Goal: Find contact information: Find contact information

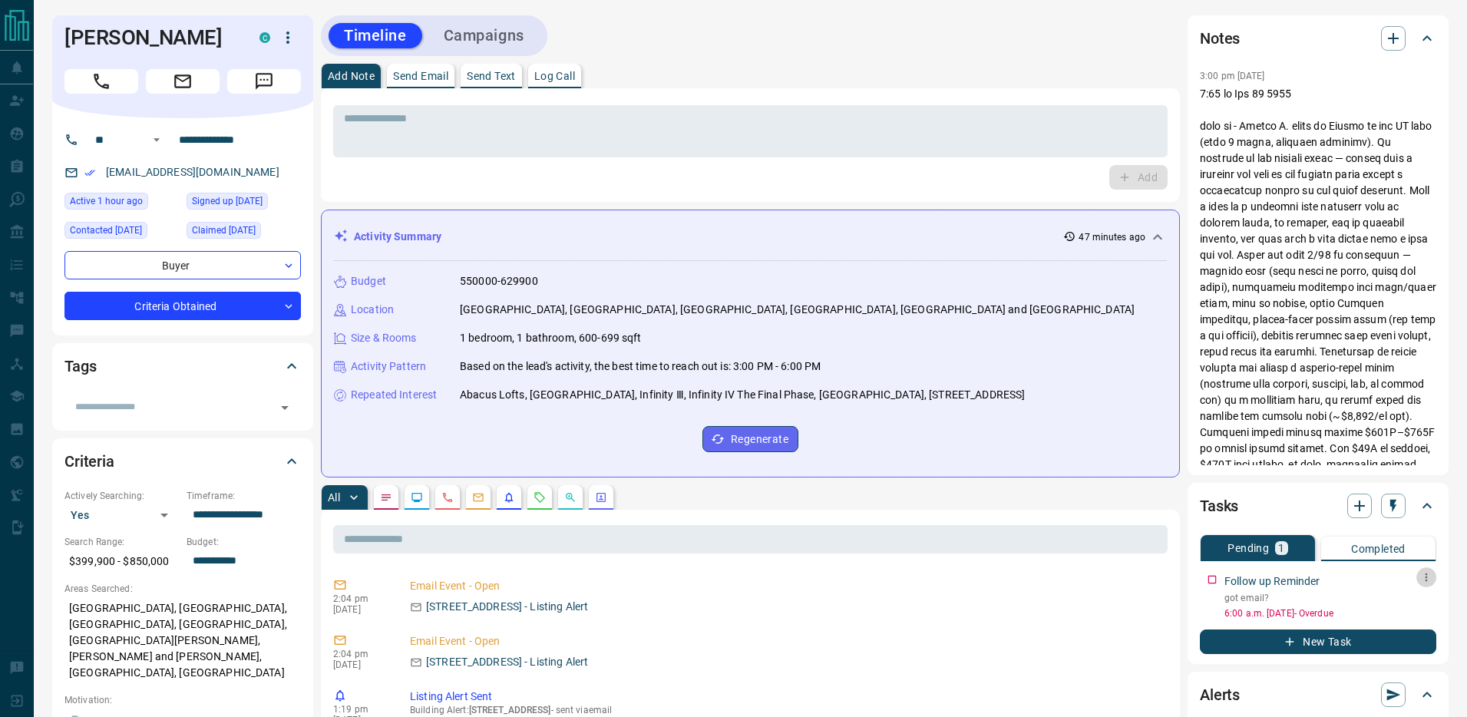
click at [1424, 581] on icon "button" at bounding box center [1427, 577] width 12 height 12
click at [1169, 560] on div at bounding box center [733, 358] width 1467 height 717
click at [163, 38] on h1 "[PERSON_NAME]" at bounding box center [151, 37] width 172 height 25
click at [240, 37] on icon "button" at bounding box center [241, 35] width 9 height 9
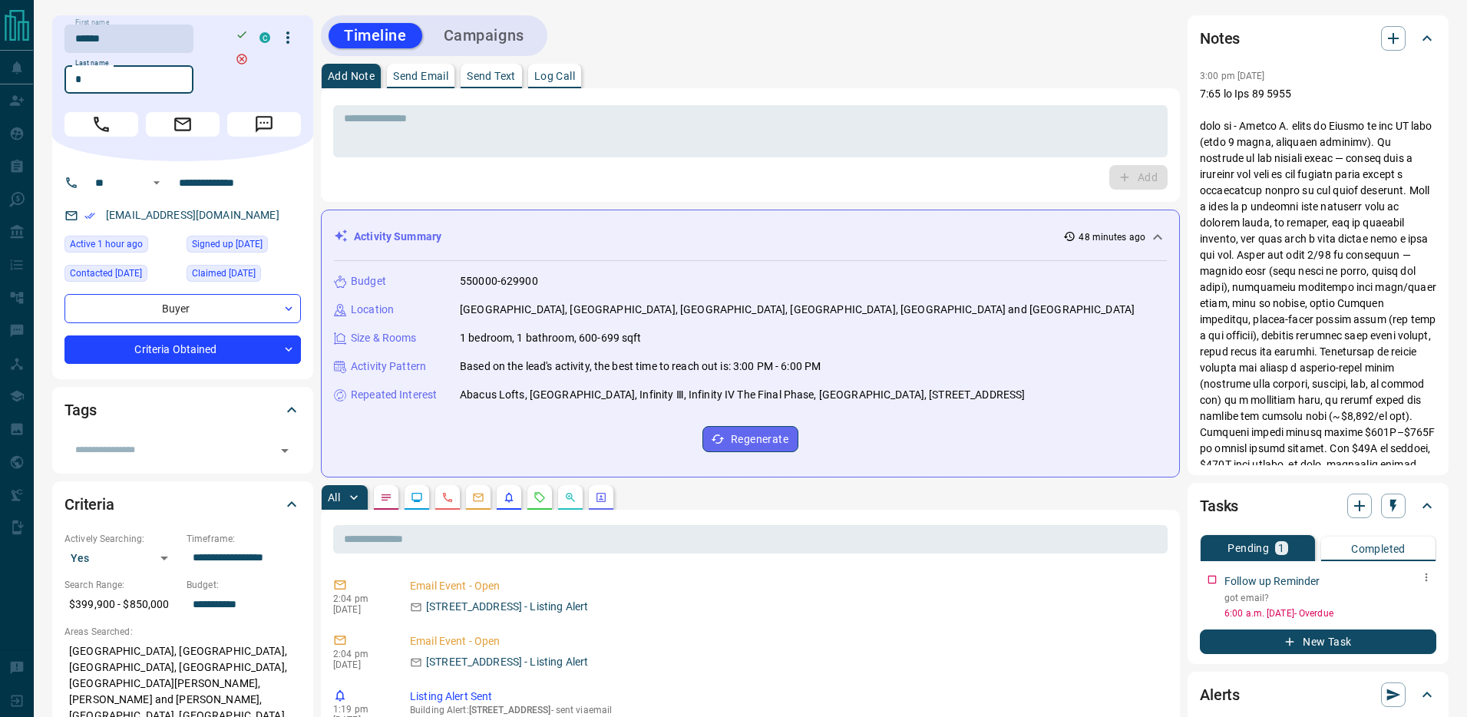
click at [111, 81] on input "*" at bounding box center [129, 79] width 129 height 28
paste input "******"
type input "*******"
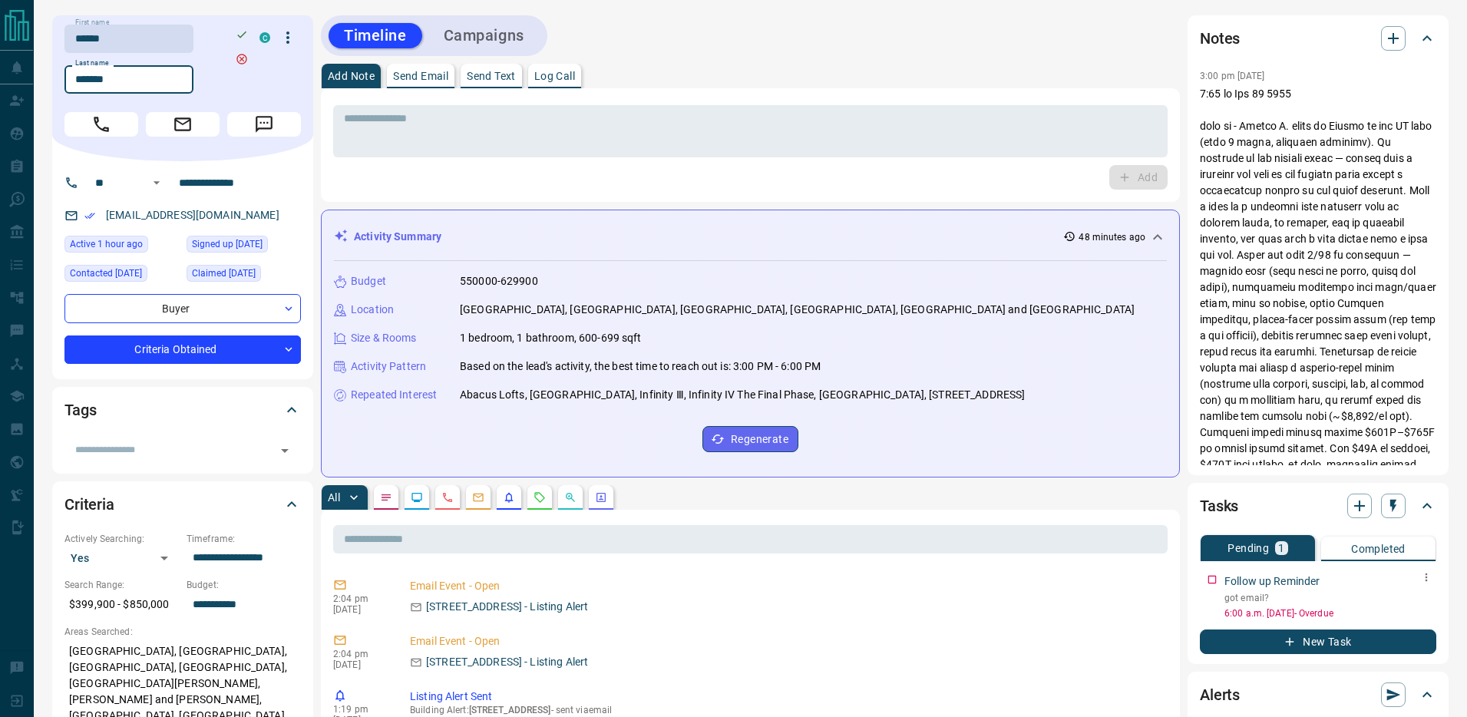
click at [246, 37] on icon "button" at bounding box center [242, 34] width 12 height 12
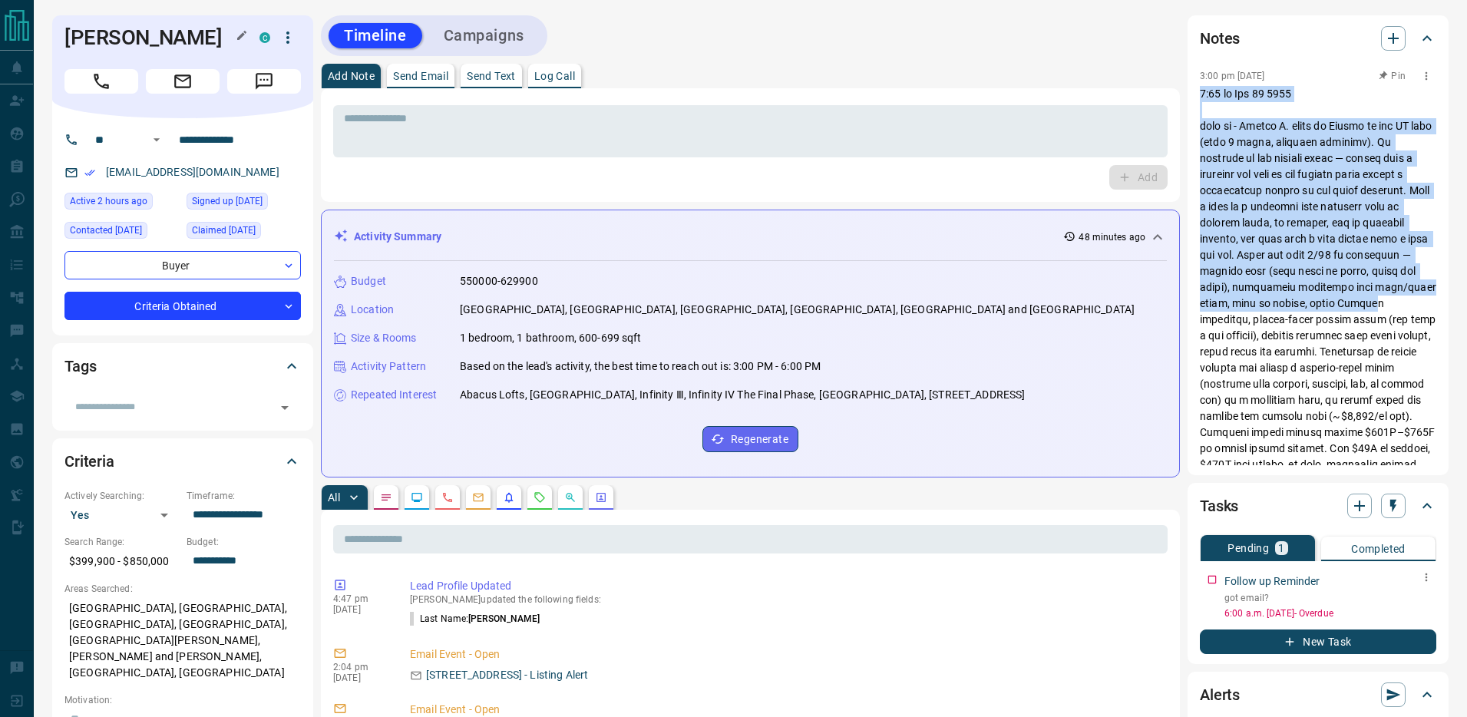
drag, startPoint x: 1200, startPoint y: 93, endPoint x: 1305, endPoint y: 299, distance: 231.8
click at [1305, 299] on p at bounding box center [1318, 376] width 237 height 581
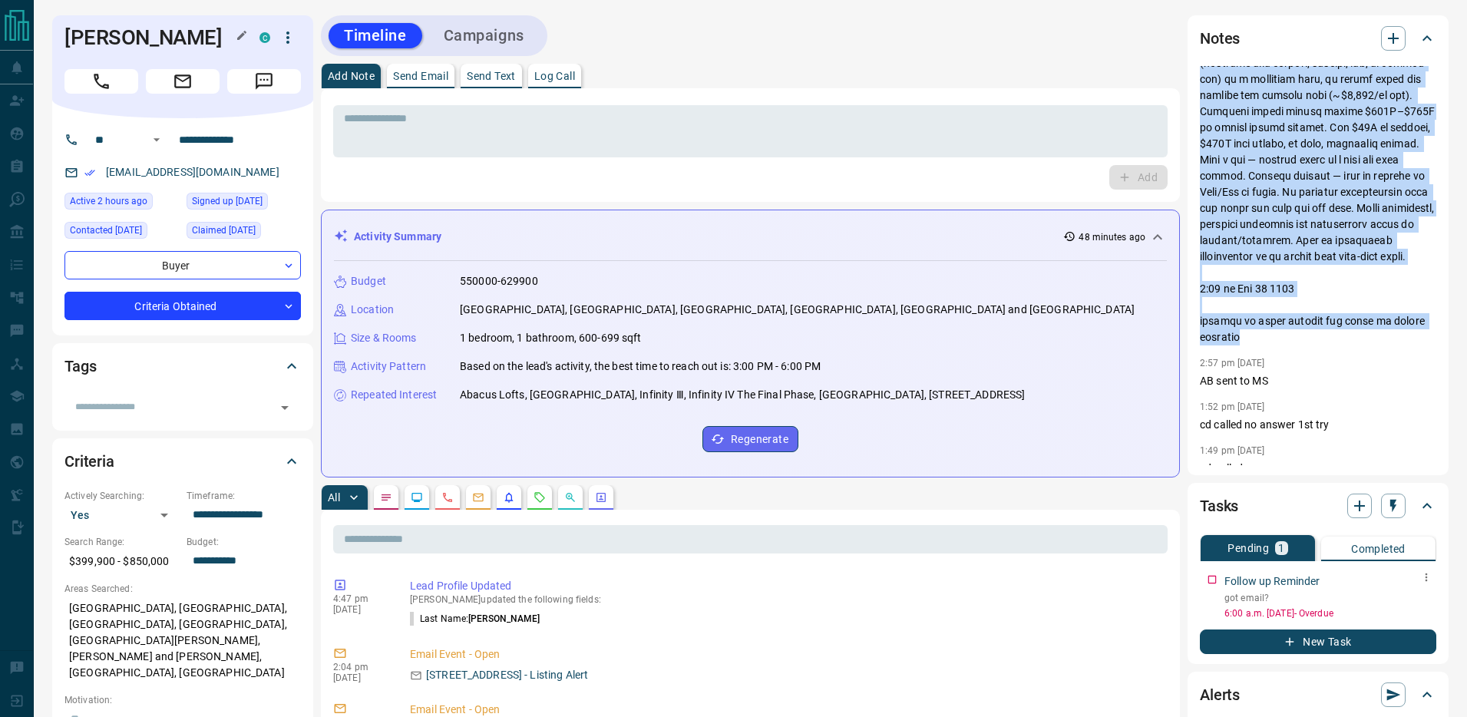
click at [1269, 336] on p at bounding box center [1318, 55] width 237 height 581
copy p "4:29 lo Ips 84 9033 dolo si - Ametco A. elits do Eiusmo te inc UT labo (etdo 5 …"
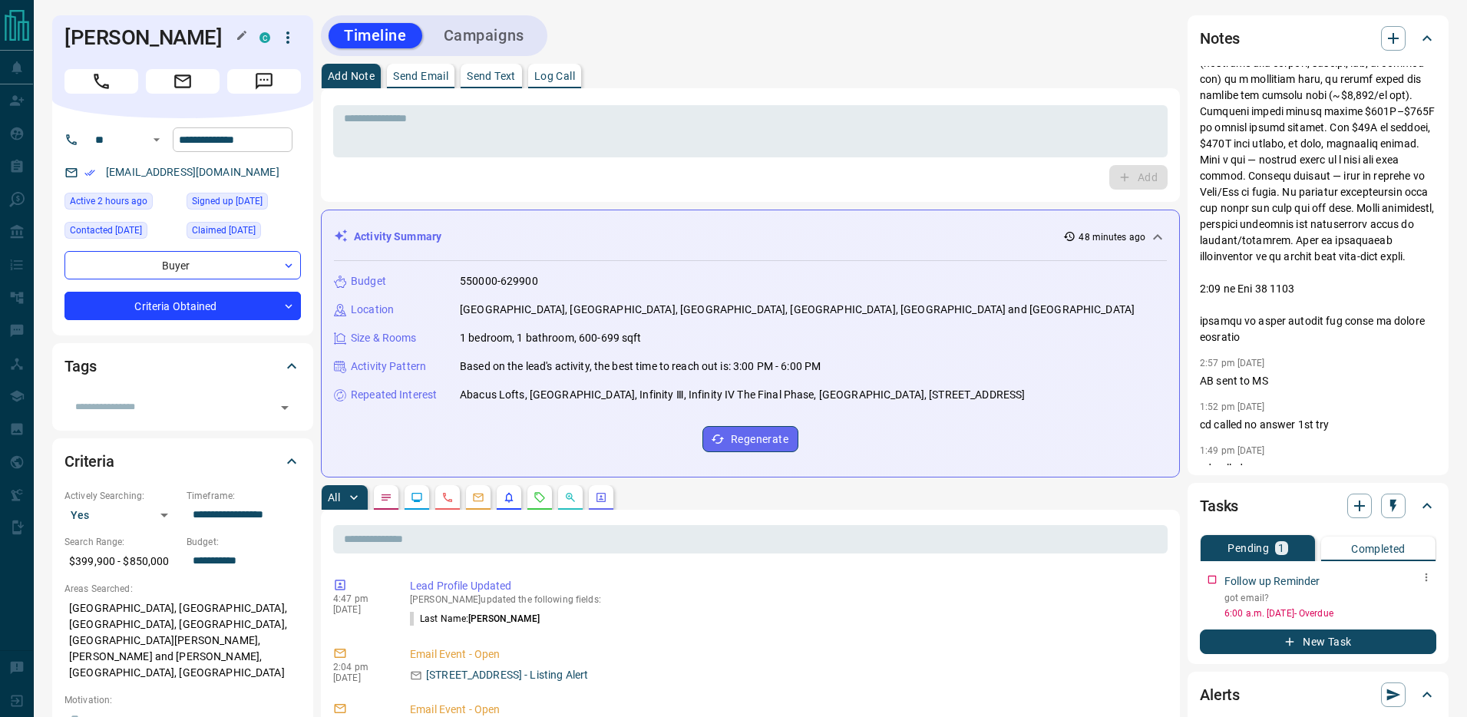
click at [243, 134] on input "**********" at bounding box center [233, 139] width 120 height 25
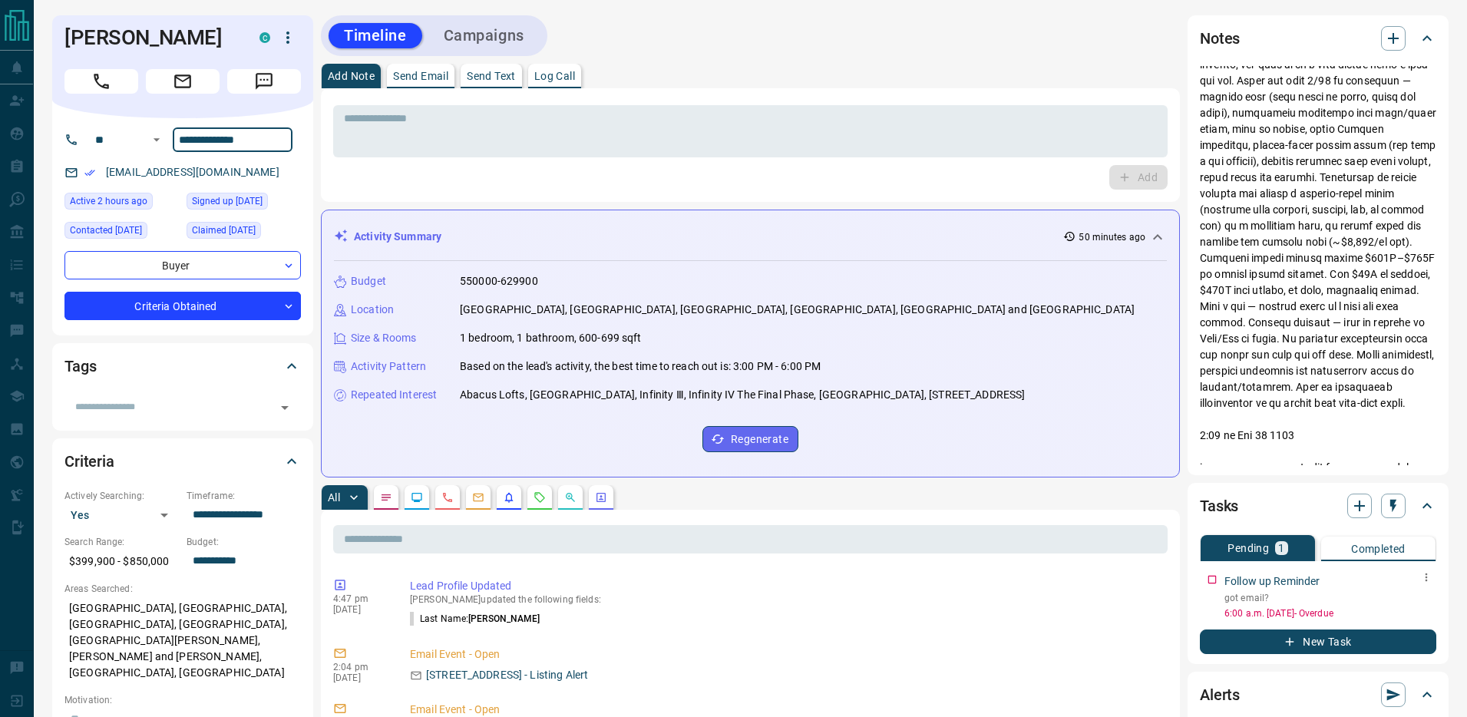
scroll to position [168, 0]
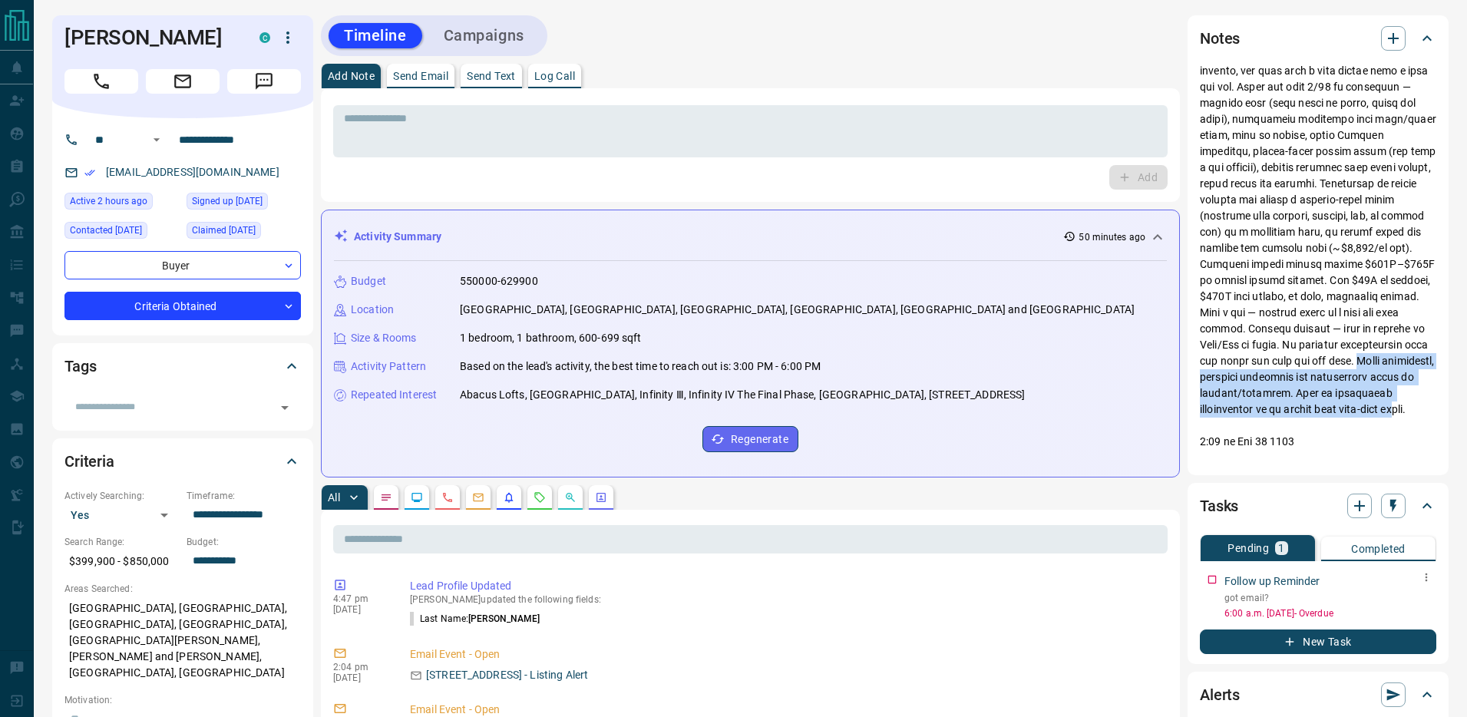
drag, startPoint x: 1283, startPoint y: 362, endPoint x: 1404, endPoint y: 411, distance: 130.2
click at [1404, 411] on p at bounding box center [1318, 208] width 237 height 581
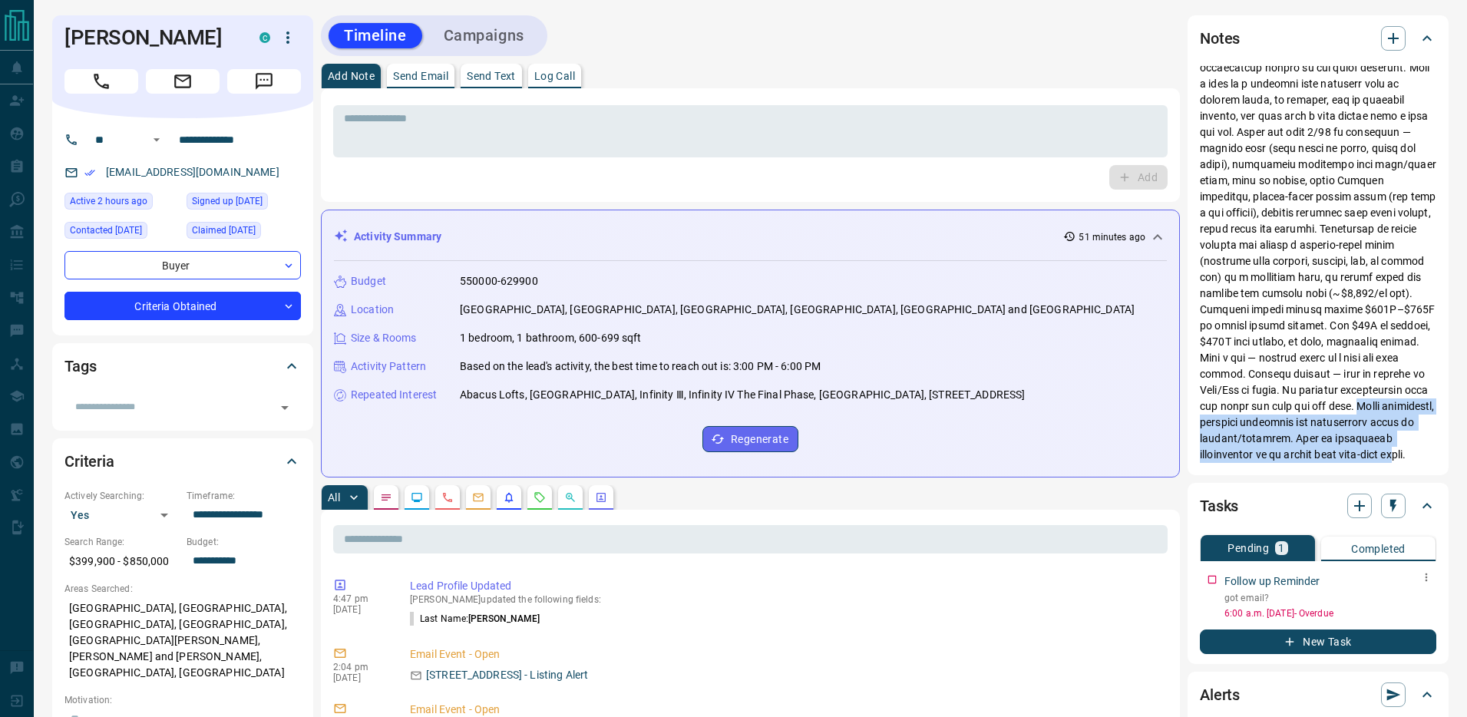
scroll to position [0, 0]
